Goal: Task Accomplishment & Management: Use online tool/utility

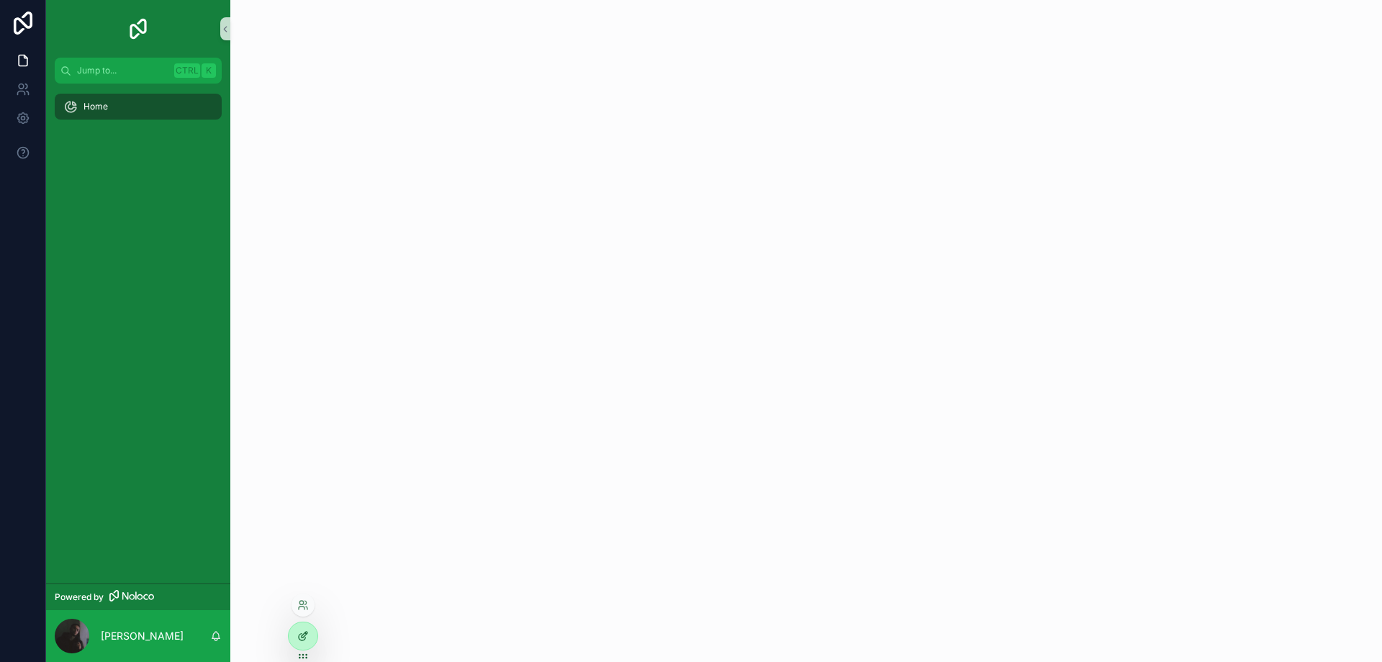
click at [303, 628] on div at bounding box center [303, 635] width 29 height 27
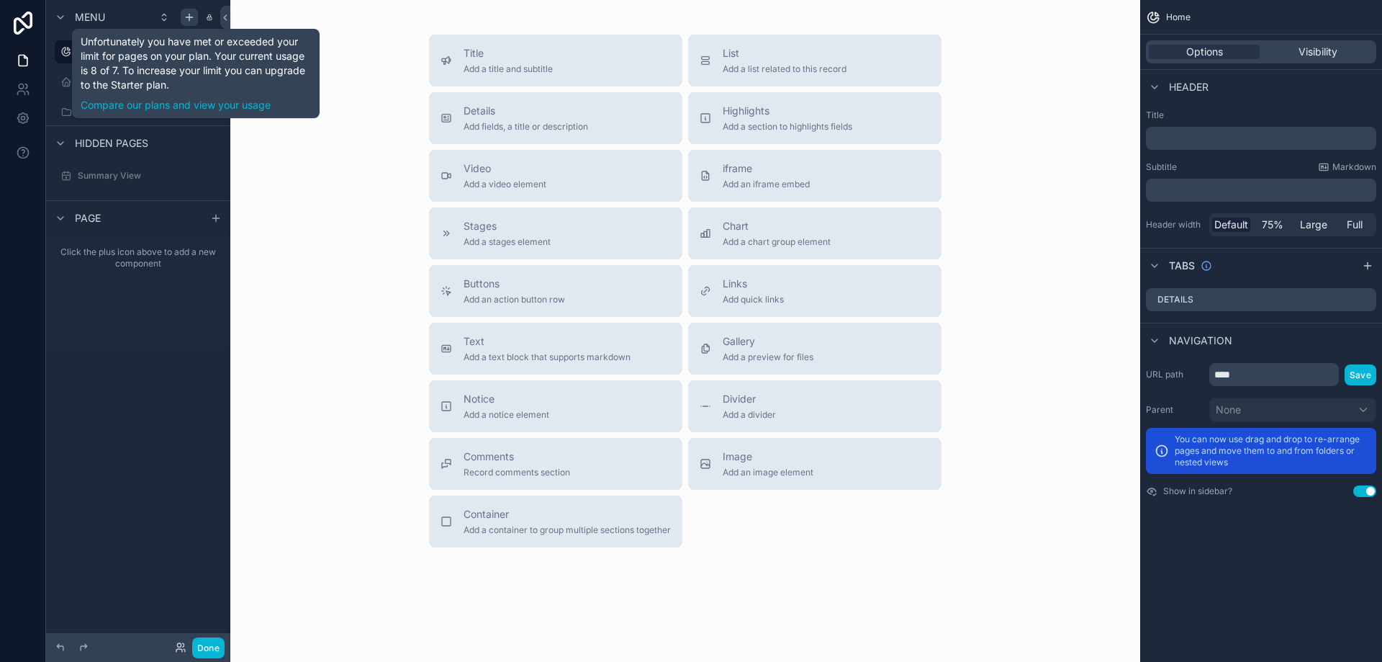
click at [191, 13] on icon "scrollable content" at bounding box center [190, 18] width 12 height 12
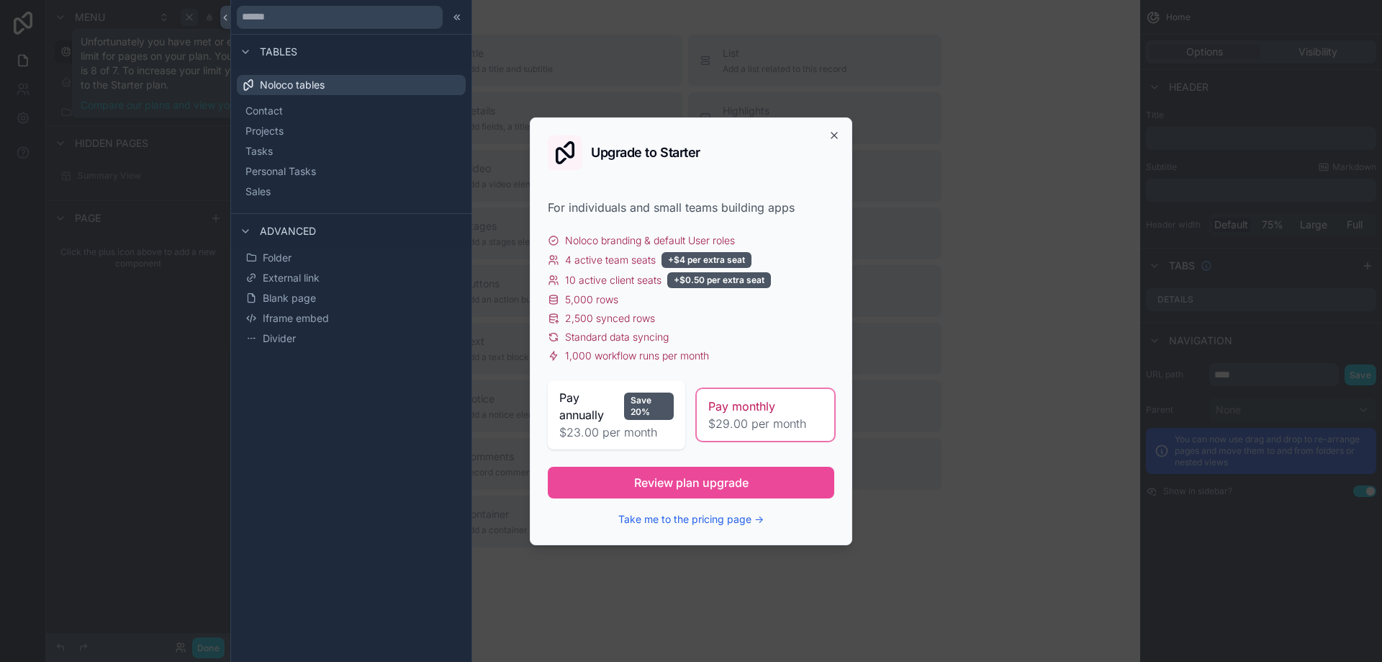
click at [298, 229] on span "Advanced" at bounding box center [288, 231] width 56 height 14
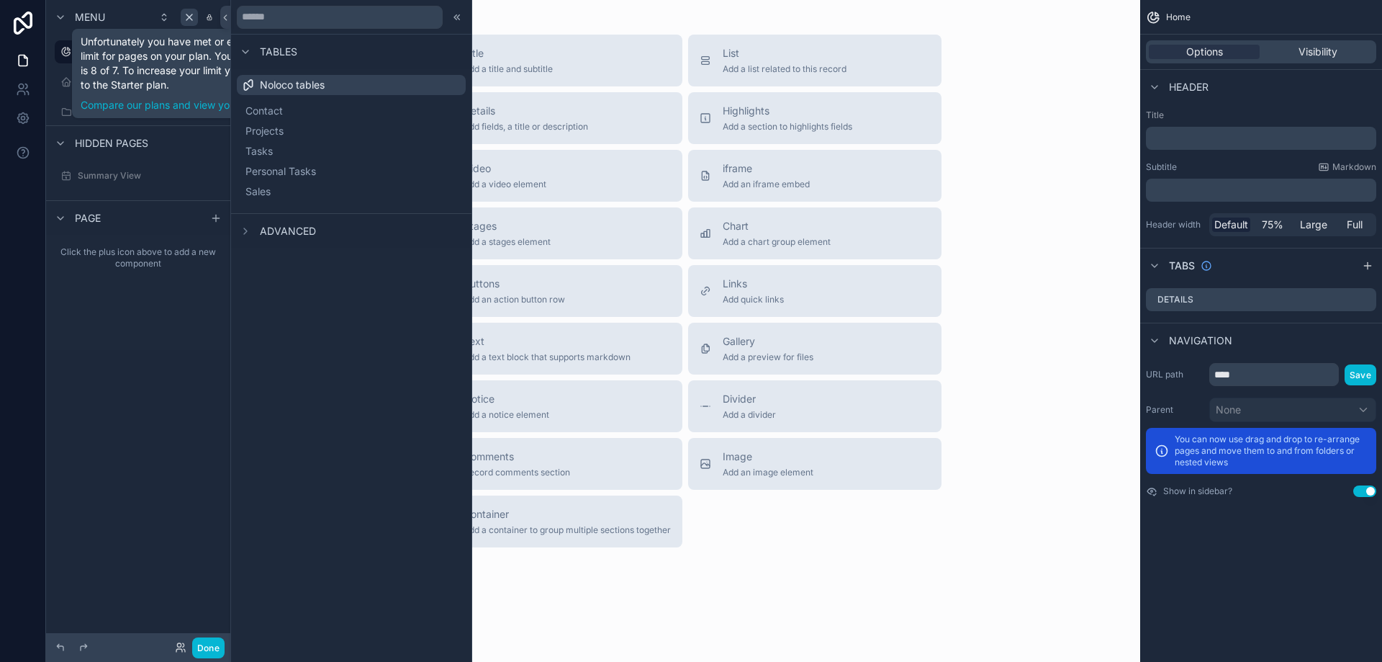
click at [298, 229] on span "Advanced" at bounding box center [288, 231] width 56 height 14
click at [134, 31] on div "Unfortunately you have met or exceeded your limit for pages on your plan. Your …" at bounding box center [196, 73] width 248 height 89
click at [132, 414] on div "Menu Home Dashboard Personal Tasks Hidden pages Summary View Page Click the plu…" at bounding box center [138, 322] width 184 height 644
click at [209, 19] on icon "scrollable content" at bounding box center [209, 18] width 7 height 12
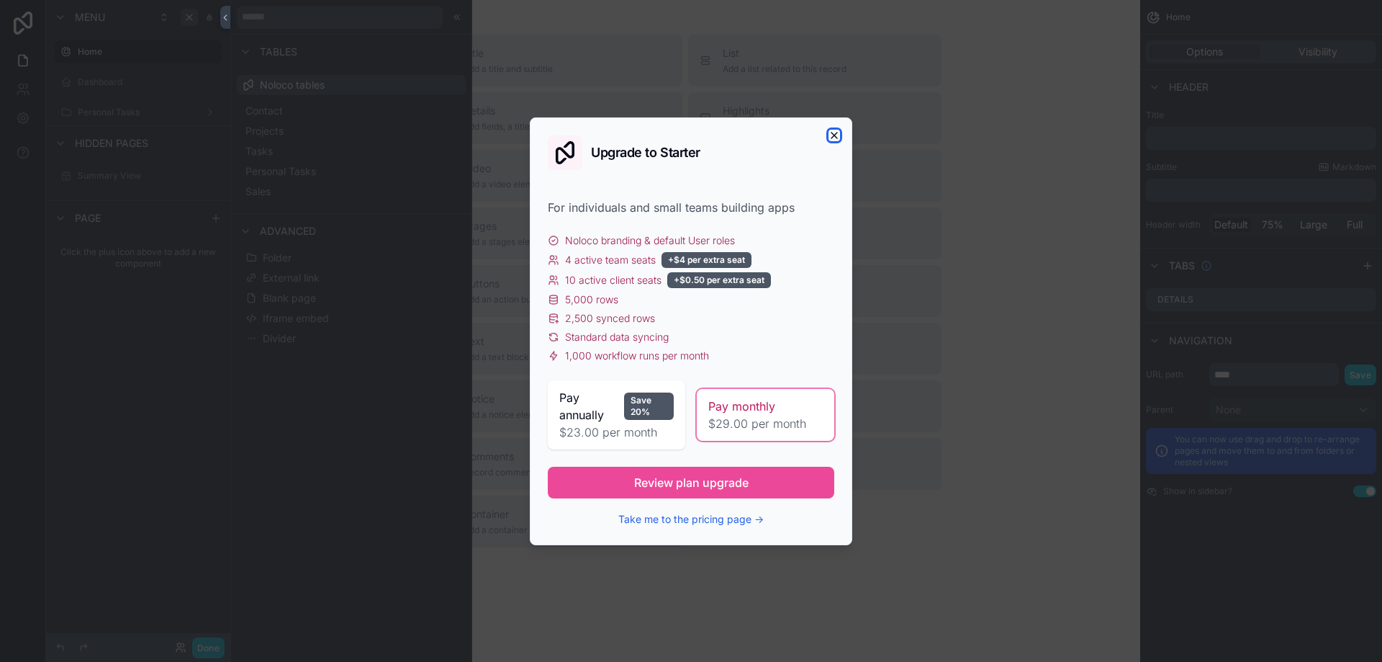
click at [833, 132] on icon "button" at bounding box center [835, 136] width 12 height 12
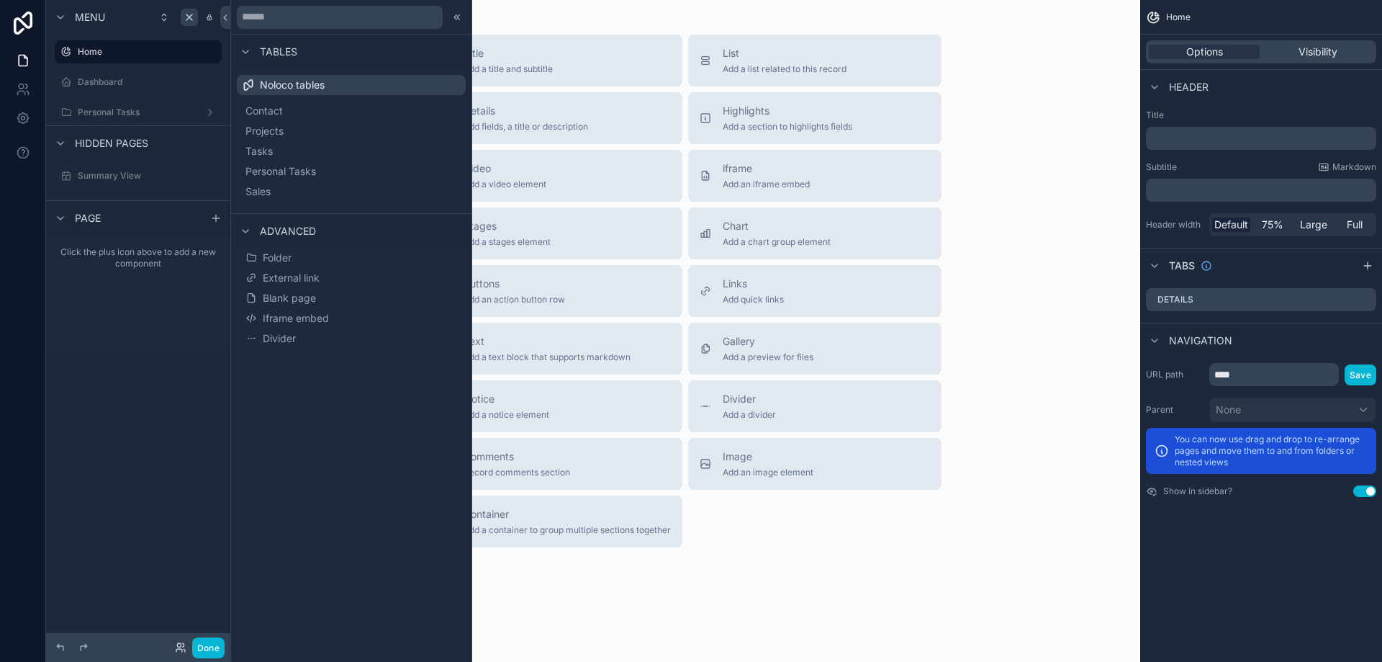
click at [788, 656] on div "Title Add a title and subtitle List Add a list related to this record Details A…" at bounding box center [685, 331] width 910 height 662
click at [782, 573] on div "Title Add a title and subtitle List Add a list related to this record Details A…" at bounding box center [685, 331] width 910 height 662
drag, startPoint x: 777, startPoint y: 530, endPoint x: 655, endPoint y: 528, distance: 122.4
click at [775, 530] on div "Title Add a title and subtitle List Add a list related to this record Details A…" at bounding box center [686, 291] width 536 height 513
click at [207, 650] on button "Done" at bounding box center [208, 647] width 32 height 21
